Goal: Information Seeking & Learning: Learn about a topic

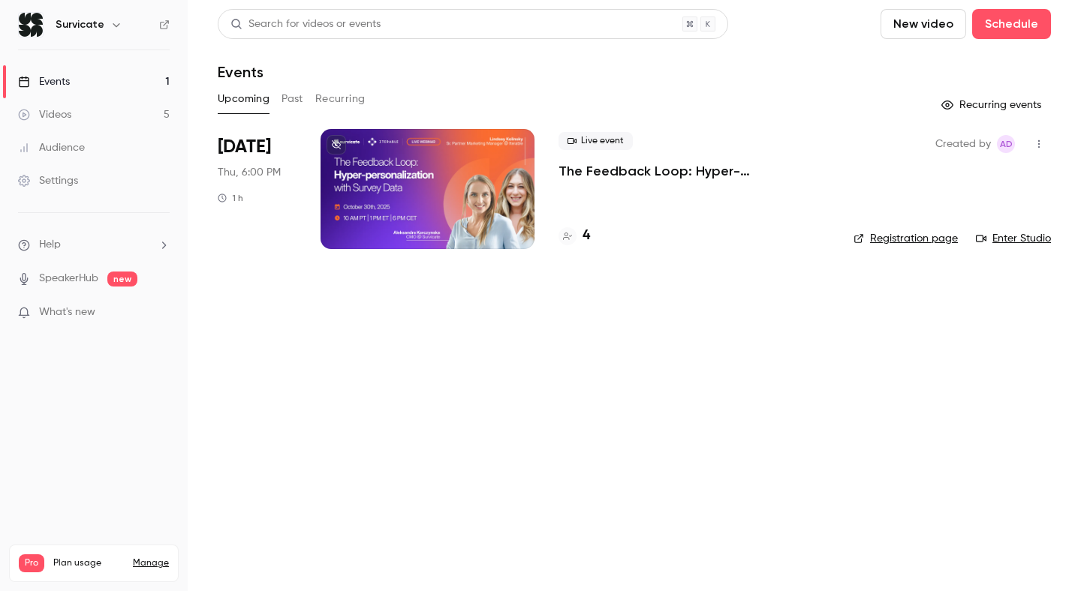
click at [286, 98] on button "Past" at bounding box center [292, 99] width 22 height 24
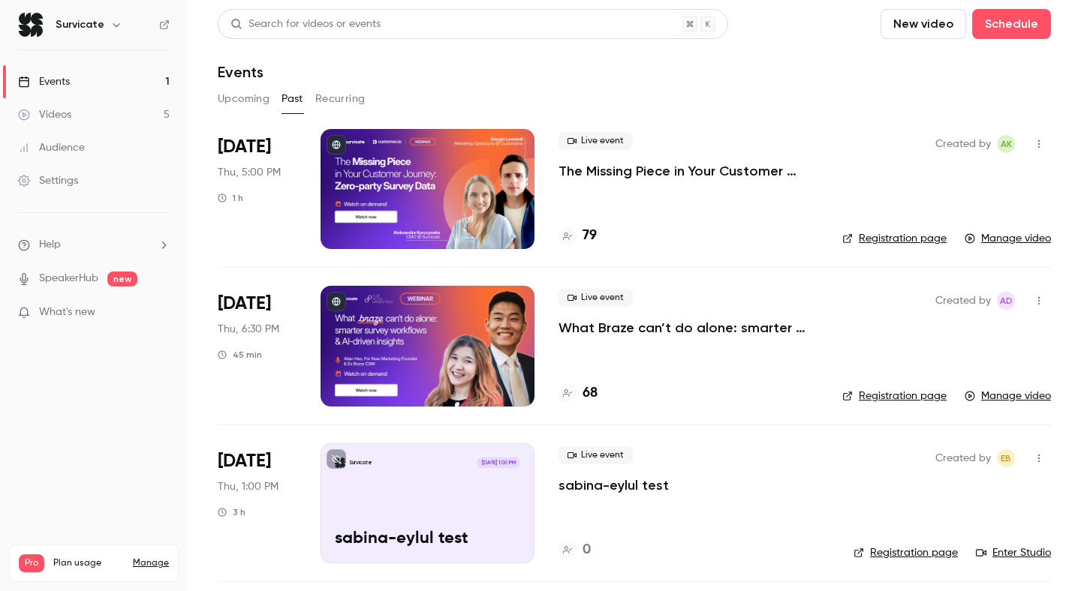
click at [606, 179] on p "The Missing Piece in Your Customer Journey: Zero-party Survey Data" at bounding box center [688, 171] width 260 height 18
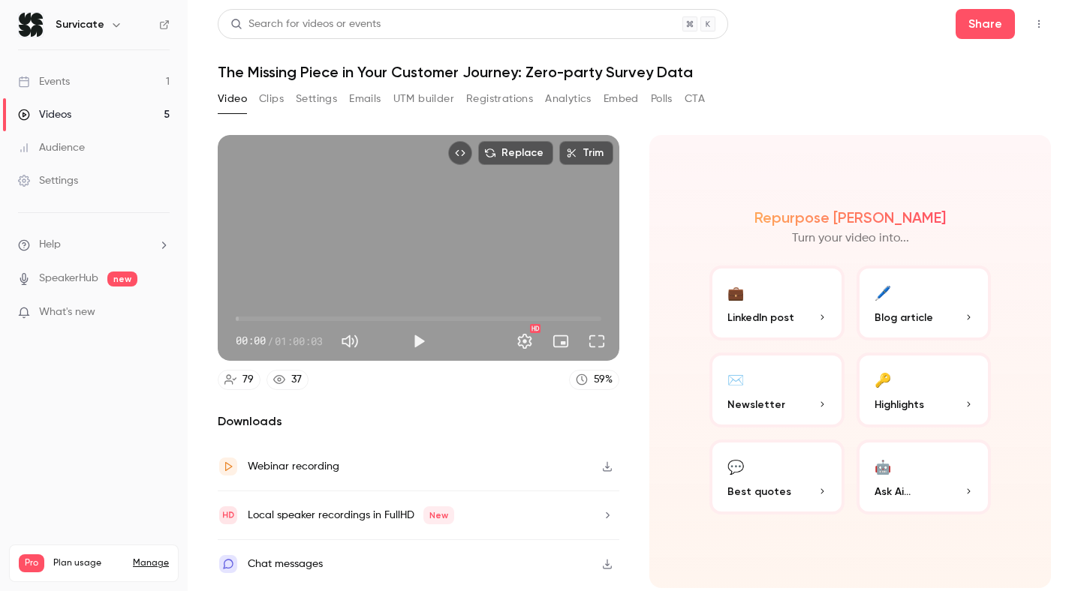
click at [423, 104] on button "UTM builder" at bounding box center [423, 99] width 61 height 24
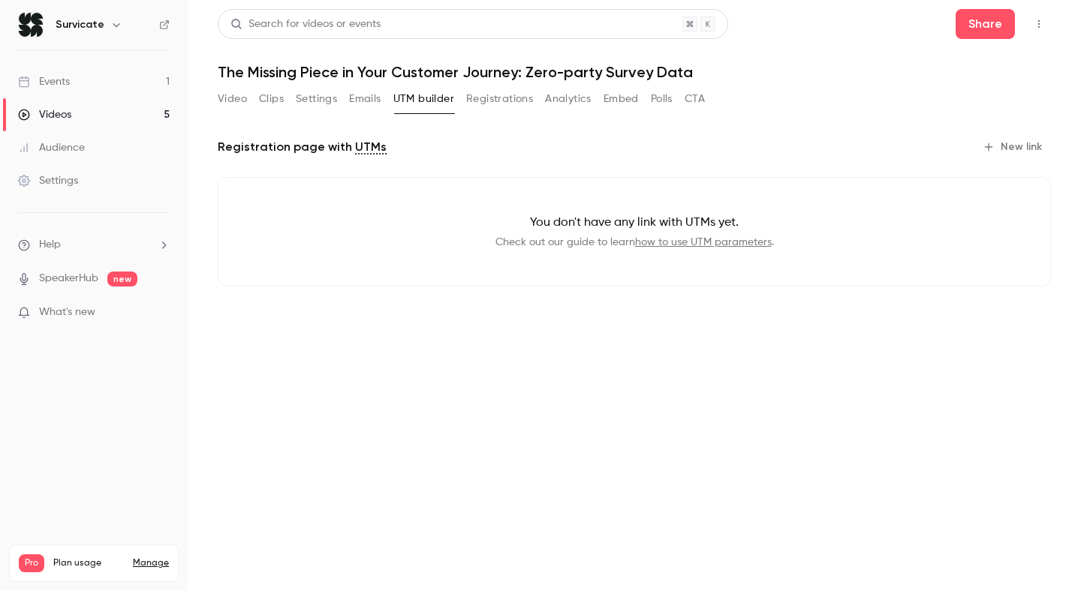
click at [482, 104] on button "Registrations" at bounding box center [499, 99] width 67 height 24
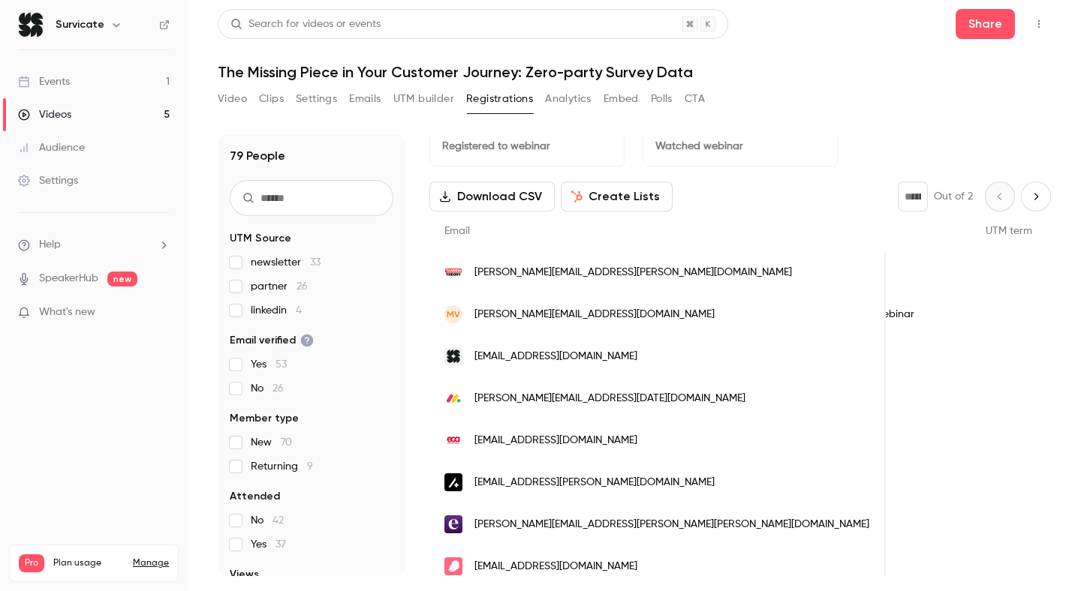
scroll to position [30, 0]
